Goal: Transaction & Acquisition: Purchase product/service

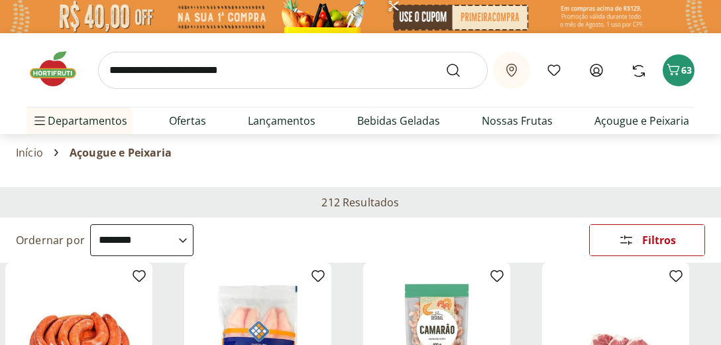
select select "**********"
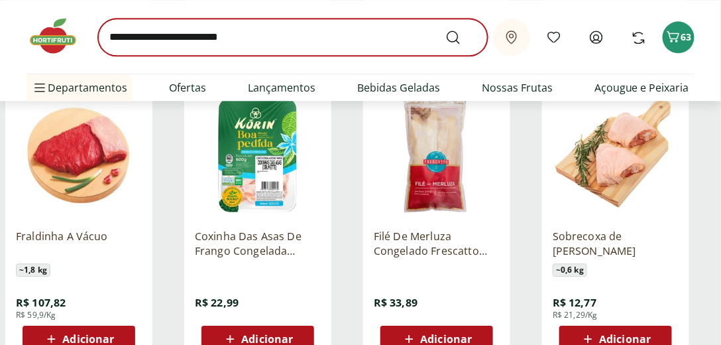
scroll to position [7118, 0]
